Goal: Find specific page/section: Find specific page/section

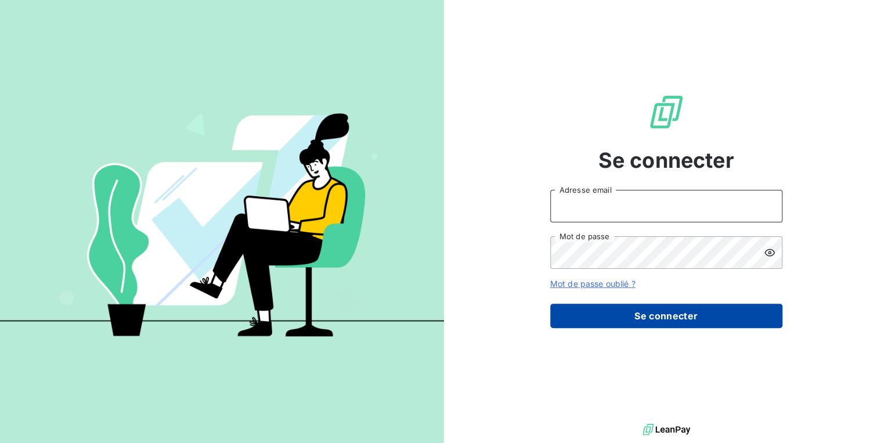
type input "[PERSON_NAME][EMAIL_ADDRESS][DOMAIN_NAME]"
click at [611, 316] on button "Se connecter" at bounding box center [666, 316] width 232 height 24
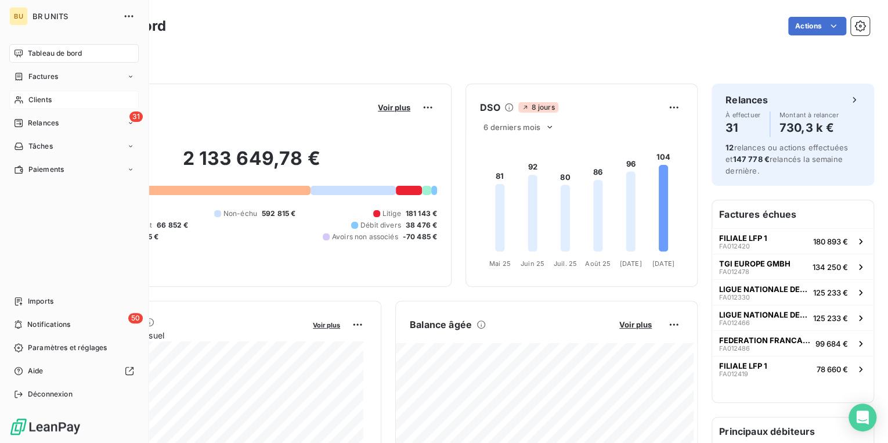
click at [49, 100] on span "Clients" at bounding box center [39, 100] width 23 height 10
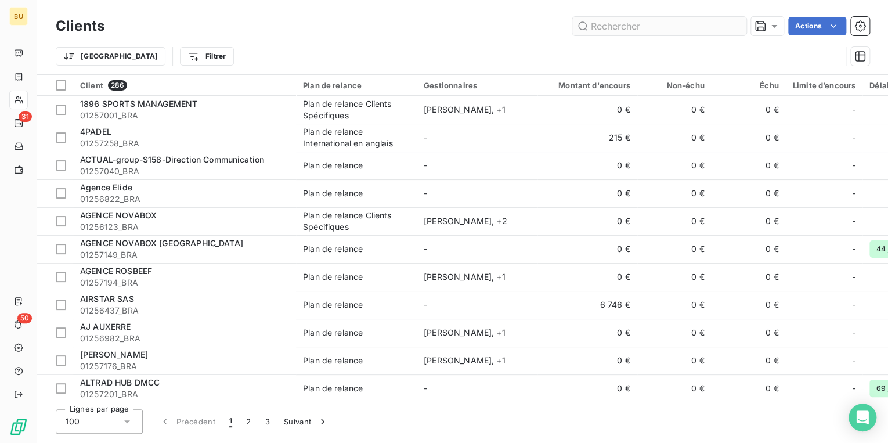
click at [602, 29] on input "text" at bounding box center [659, 26] width 174 height 19
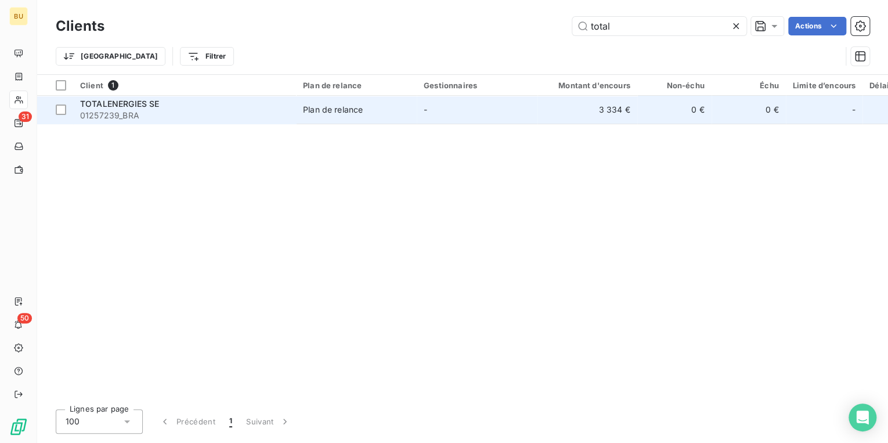
type input "total"
click at [149, 114] on span "01257239_BRA" at bounding box center [184, 116] width 209 height 12
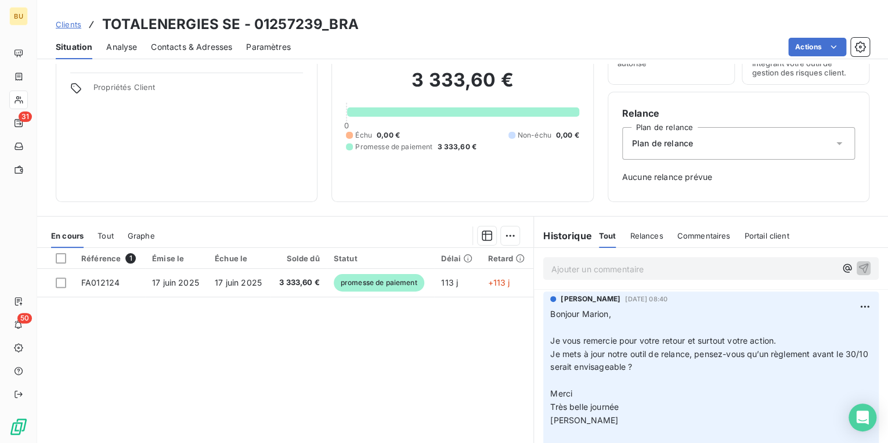
scroll to position [93, 0]
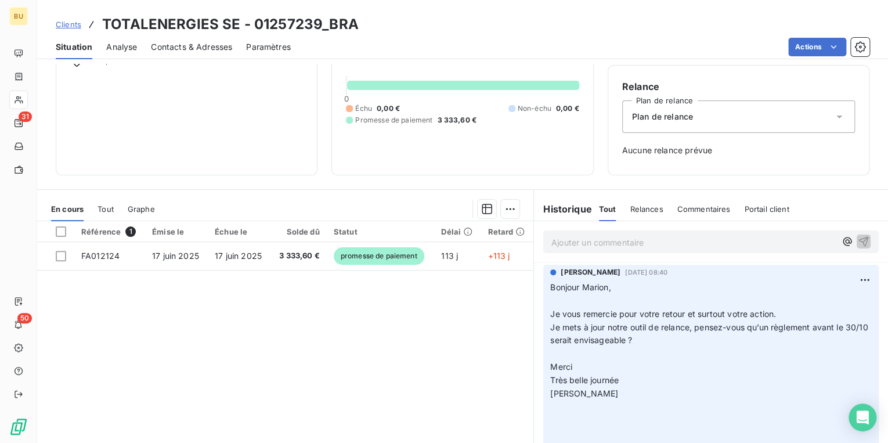
click at [578, 248] on p "Ajouter un commentaire ﻿" at bounding box center [693, 242] width 284 height 15
click at [576, 243] on p "Ajouter un commentaire ﻿" at bounding box center [693, 242] width 284 height 15
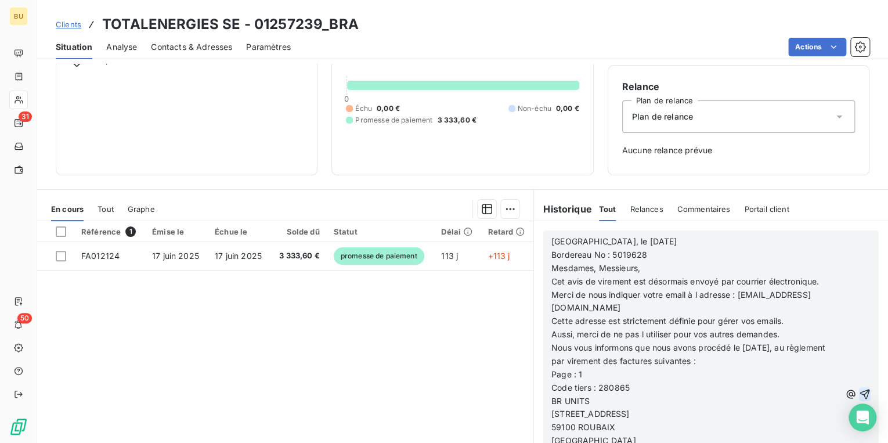
click at [859, 388] on icon "button" at bounding box center [865, 394] width 12 height 12
